Goal: Task Accomplishment & Management: Complete application form

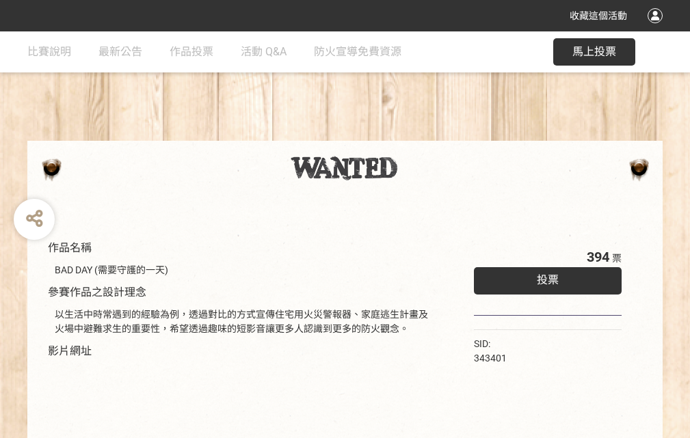
click at [657, 29] on div "收藏這個活動" at bounding box center [345, 15] width 690 height 31
click at [427, 135] on div "作品名稱 BAD DAY (需要守護的一天) 參賽作品之設計理念 以生活中時常遇到的經驗為例，透過對比的方式宣傳住宅用火災警報器、家庭逃生計畫及火場中避難求生…" at bounding box center [345, 318] width 690 height 575
click at [544, 277] on span "投票" at bounding box center [548, 280] width 22 height 13
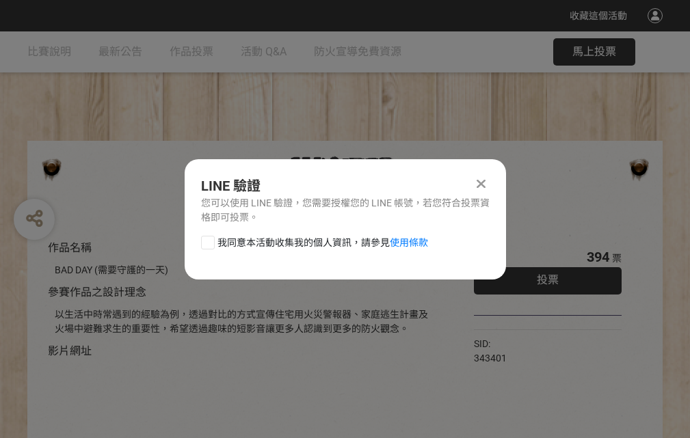
click at [207, 240] on div at bounding box center [208, 243] width 14 height 14
checkbox input "true"
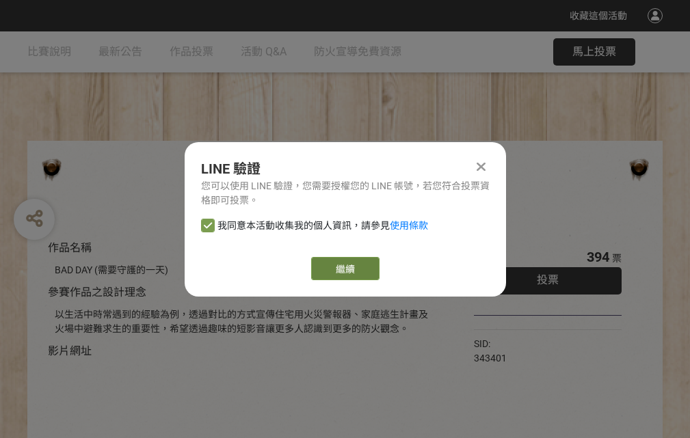
click at [344, 269] on link "繼續" at bounding box center [345, 268] width 68 height 23
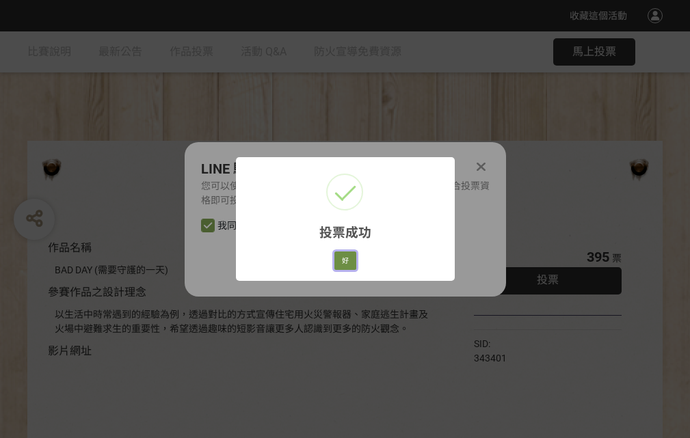
click at [341, 259] on button "好" at bounding box center [345, 261] width 22 height 19
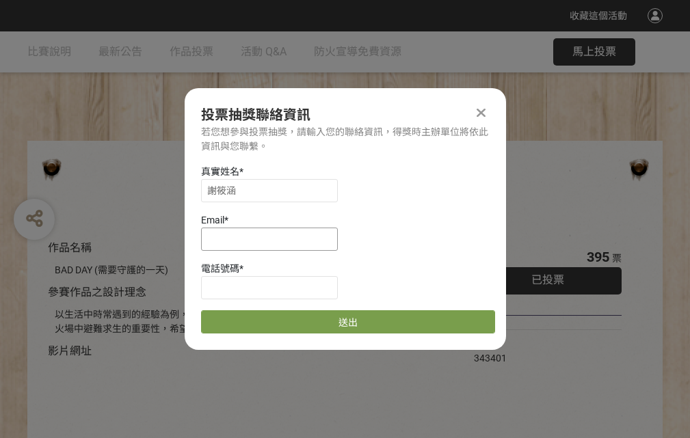
click at [274, 239] on input at bounding box center [269, 239] width 137 height 23
type input "[EMAIL_ADDRESS][DOMAIN_NAME]"
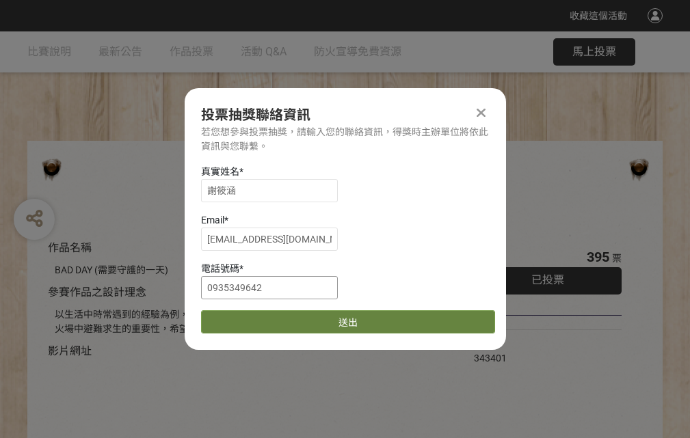
type input "0935349642"
click at [240, 317] on button "送出" at bounding box center [348, 321] width 294 height 23
